Goal: Task Accomplishment & Management: Manage account settings

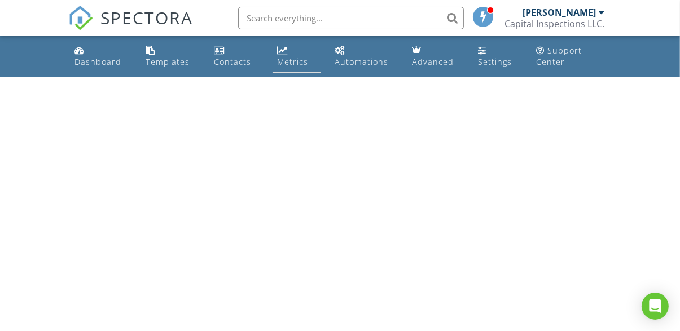
click at [286, 61] on div "Metrics" at bounding box center [292, 61] width 31 height 11
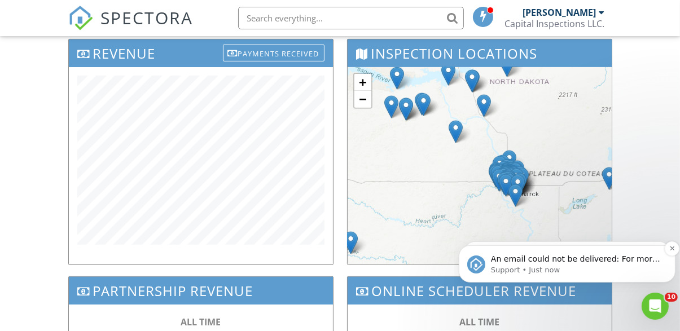
click at [535, 271] on p "Support • Just now" at bounding box center [575, 269] width 170 height 10
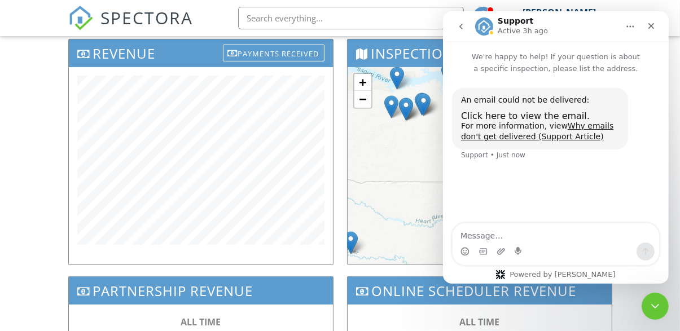
scroll to position [394, 0]
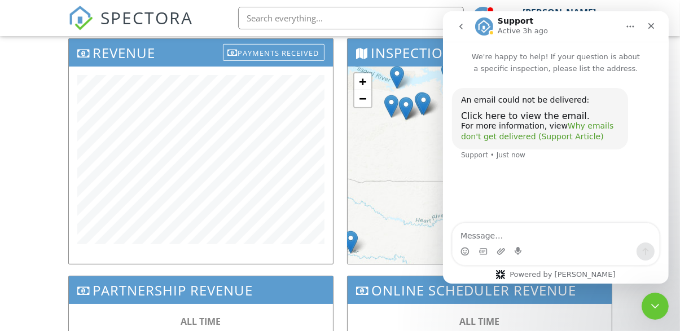
click at [594, 142] on link "Why emails don't get delivered (Support Article)" at bounding box center [536, 131] width 152 height 20
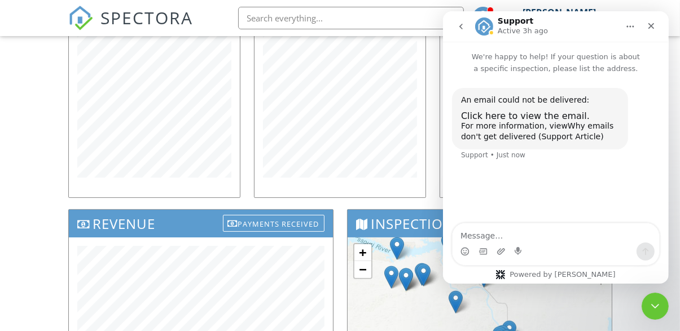
scroll to position [223, 0]
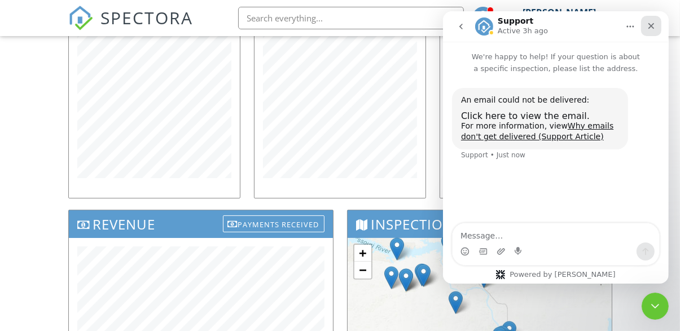
click at [649, 25] on icon "Close" at bounding box center [650, 26] width 6 height 6
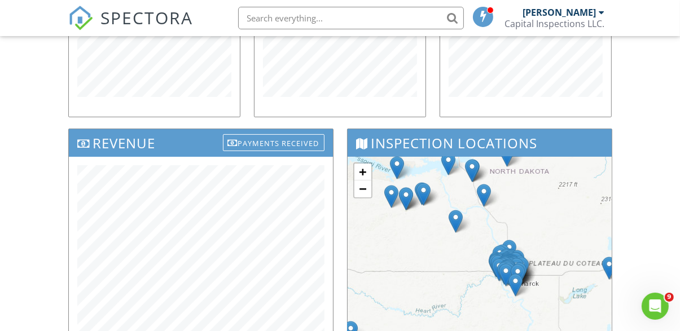
scroll to position [333, 0]
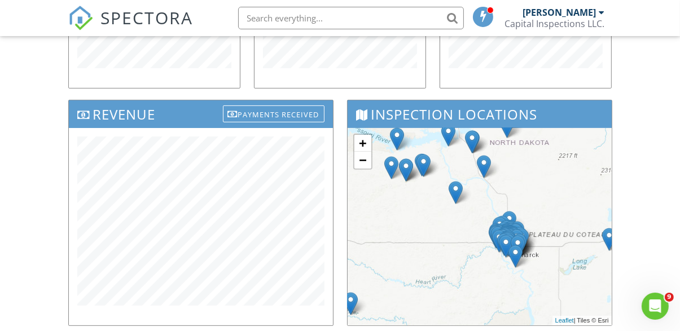
click at [41, 267] on div "Dashboard Templates Contacts Metrics Automations Advanced Settings Support Cent…" at bounding box center [340, 124] width 680 height 842
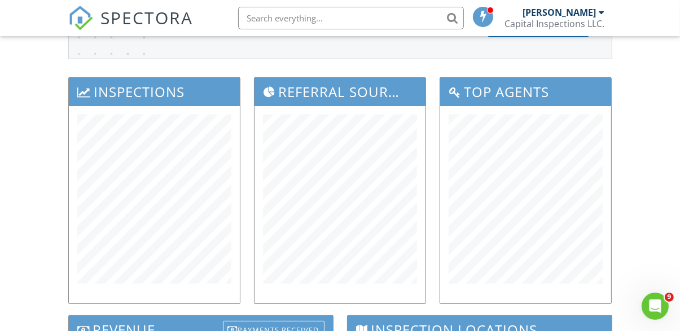
scroll to position [0, 0]
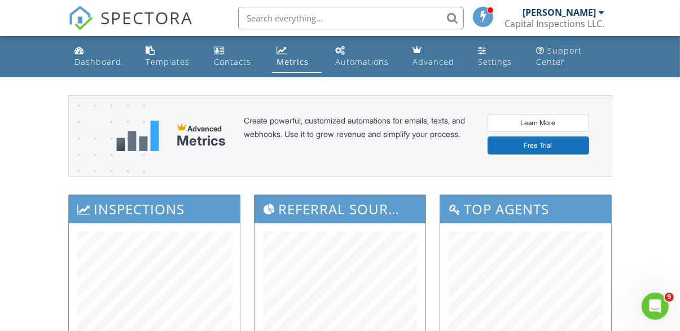
click at [367, 61] on div "Automations" at bounding box center [362, 61] width 54 height 11
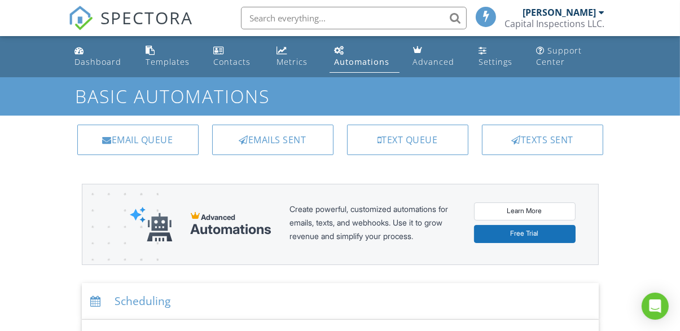
click at [302, 135] on div "Emails Sent" at bounding box center [272, 140] width 121 height 30
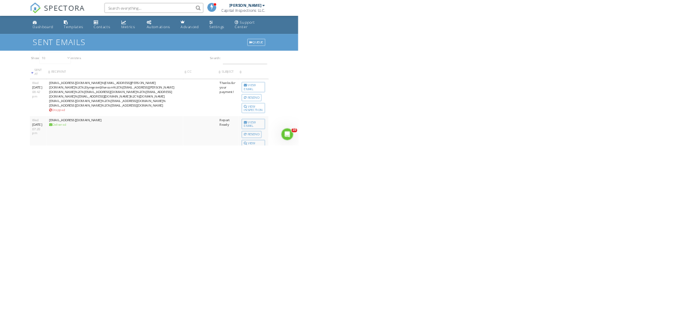
click at [417, 227] on td "bobwefald@msn.com%2Cmark.murie@gmail.com%2C%20yregnier@livecom%2C%20susie.vanne…" at bounding box center [262, 222] width 311 height 84
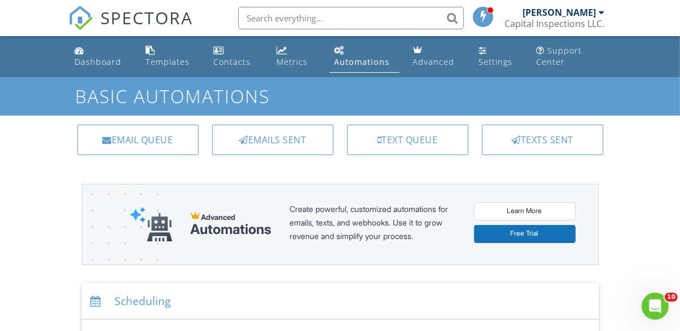
click at [92, 63] on div "Dashboard" at bounding box center [98, 61] width 47 height 11
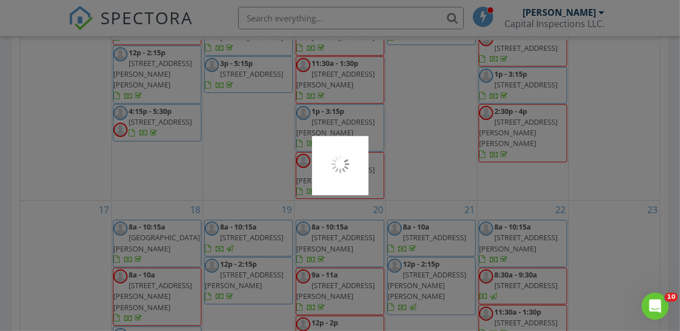
scroll to position [617, 0]
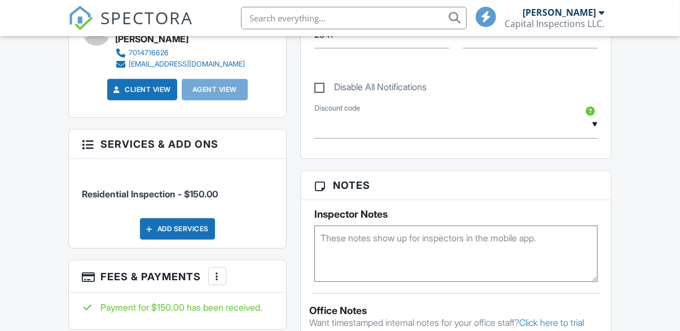
scroll to position [661, 0]
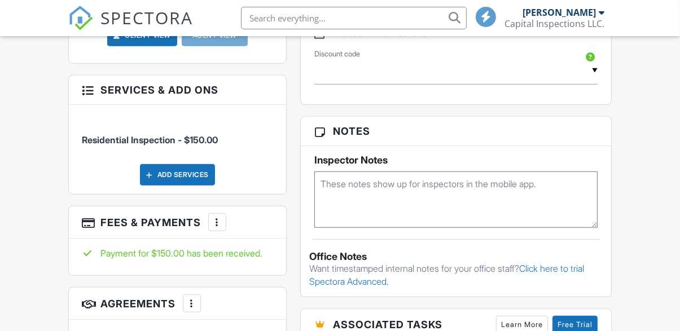
click at [219, 217] on div at bounding box center [216, 222] width 11 height 11
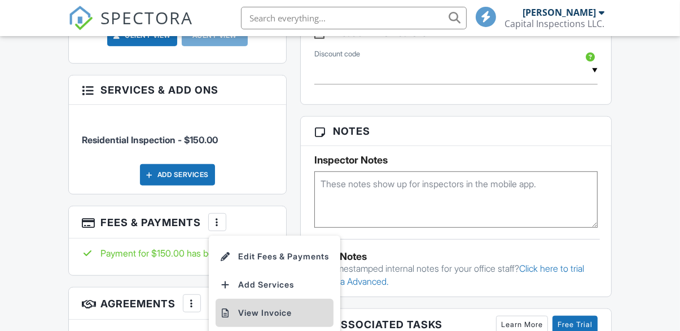
click at [277, 299] on li "View Invoice" at bounding box center [274, 313] width 118 height 28
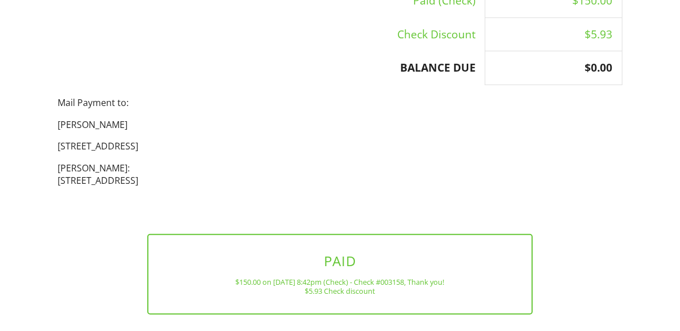
scroll to position [359, 0]
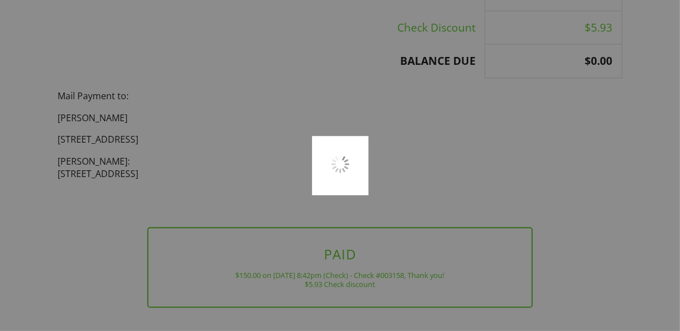
scroll to position [407, 0]
